Goal: Task Accomplishment & Management: Manage account settings

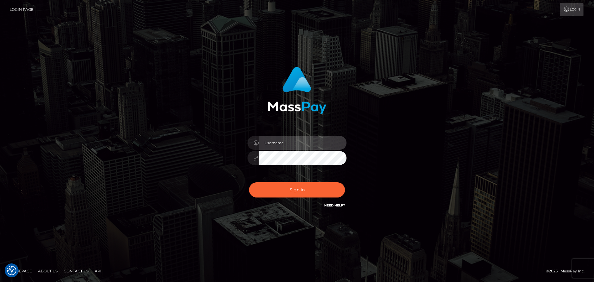
click at [306, 140] on input "text" at bounding box center [303, 143] width 88 height 14
click at [0, 282] on com-1password-button at bounding box center [0, 282] width 0 height 0
type input "dawson.throne"
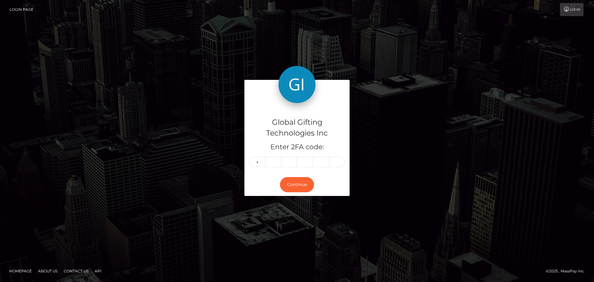
type input "9"
type input "5"
type input "9"
type input "0"
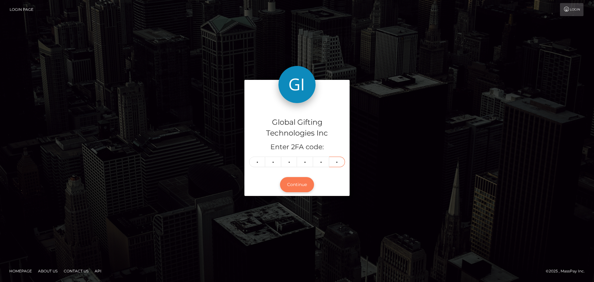
type input "4"
click at [295, 186] on button "Continue" at bounding box center [297, 184] width 34 height 15
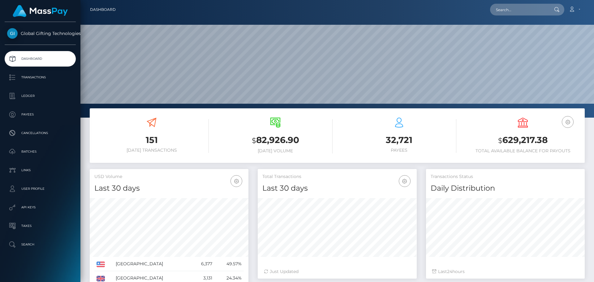
scroll to position [110, 159]
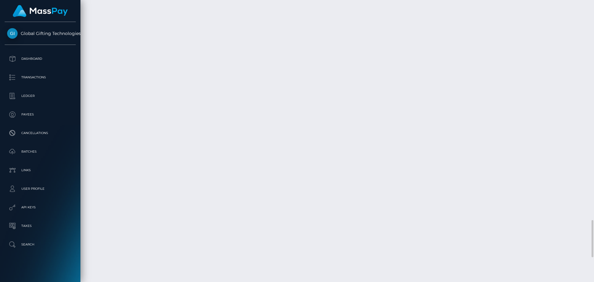
scroll to position [74, 159]
